Goal: Task Accomplishment & Management: Use online tool/utility

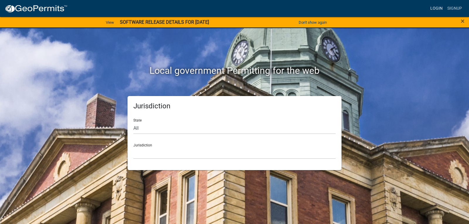
click at [440, 5] on link "Login" at bounding box center [436, 8] width 17 height 11
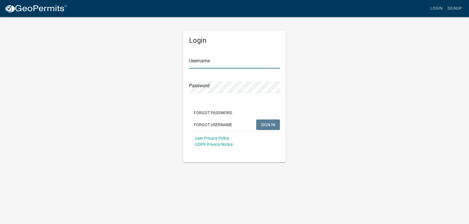
type input "rentalinspector"
click at [245, 66] on input "rentalinspector" at bounding box center [234, 63] width 91 height 12
click at [277, 122] on button "SIGN IN" at bounding box center [268, 125] width 24 height 11
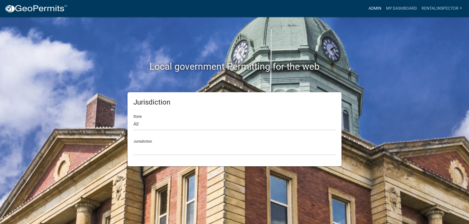
click at [371, 8] on link "Admin" at bounding box center [375, 8] width 18 height 11
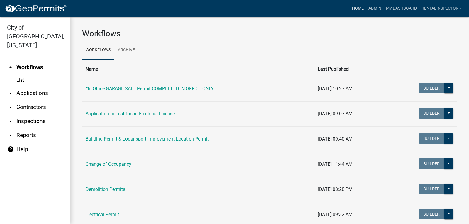
click at [355, 8] on link "Home" at bounding box center [358, 8] width 16 height 11
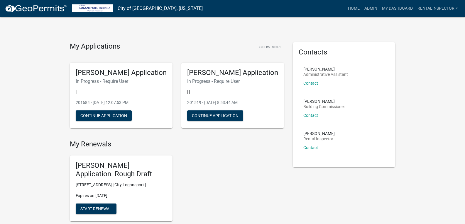
click at [373, 8] on link "Admin" at bounding box center [371, 8] width 18 height 11
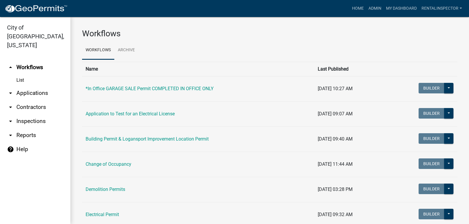
click at [31, 89] on link "arrow_drop_down Applications" at bounding box center [35, 93] width 70 height 14
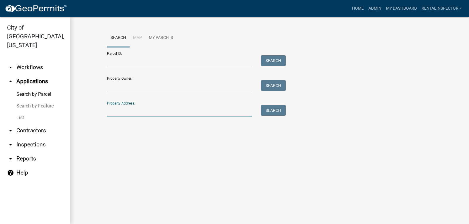
click at [127, 108] on input "Property Address:" at bounding box center [179, 111] width 145 height 12
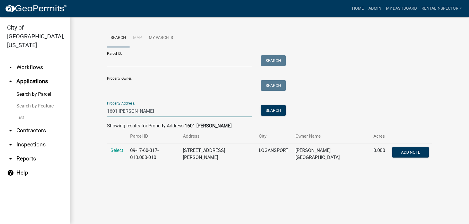
type input "1601 [PERSON_NAME]"
click at [113, 154] on td "Select" at bounding box center [117, 154] width 20 height 21
click at [112, 152] on span "Select" at bounding box center [117, 151] width 13 height 6
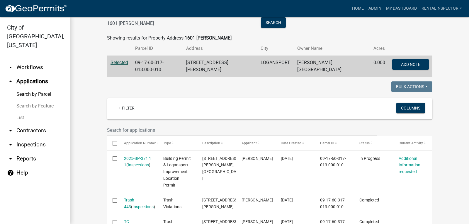
scroll to position [133, 0]
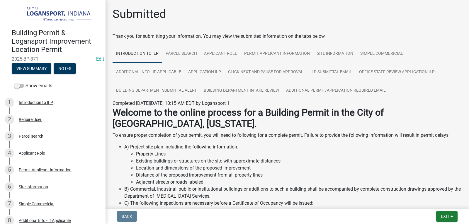
scroll to position [88, 0]
